Goal: Task Accomplishment & Management: Manage account settings

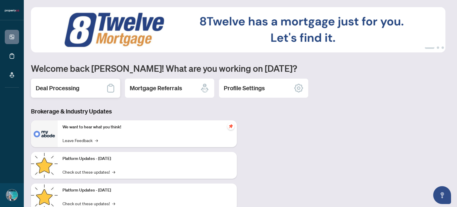
click at [61, 87] on h2 "Deal Processing" at bounding box center [58, 88] width 44 height 8
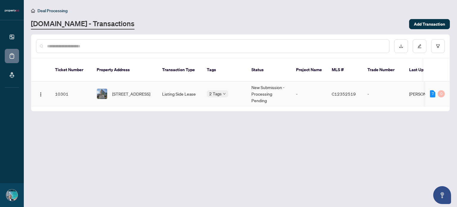
click at [131, 90] on span "1206-5460 Yonge St, Toronto, Ontario M2N 6K7, Canada" at bounding box center [131, 93] width 38 height 7
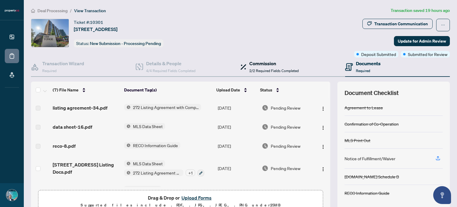
click at [263, 63] on h4 "Commission" at bounding box center [273, 63] width 49 height 7
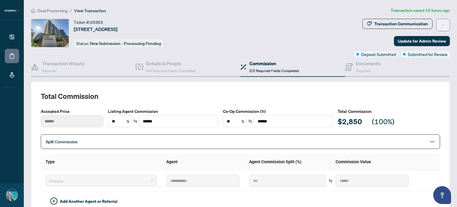
click at [441, 23] on icon "ellipsis" at bounding box center [443, 25] width 4 height 4
click at [354, 32] on div "Transaction Communication Update for Admin Review Deposit Submitted Submitted f…" at bounding box center [402, 38] width 96 height 39
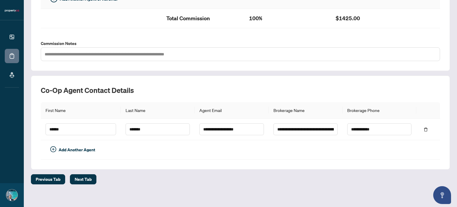
scroll to position [205, 0]
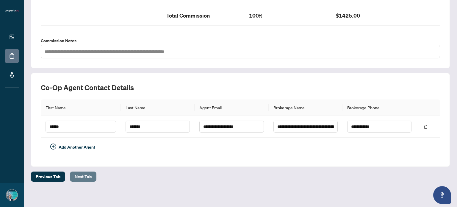
click at [87, 174] on span "Next Tab" at bounding box center [83, 177] width 17 height 10
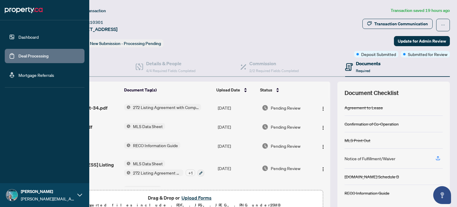
click at [39, 36] on link "Dashboard" at bounding box center [28, 36] width 20 height 5
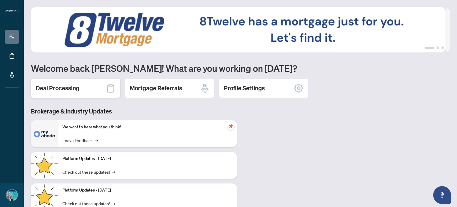
click at [56, 86] on h2 "Deal Processing" at bounding box center [58, 88] width 44 height 8
